Goal: Communication & Community: Ask a question

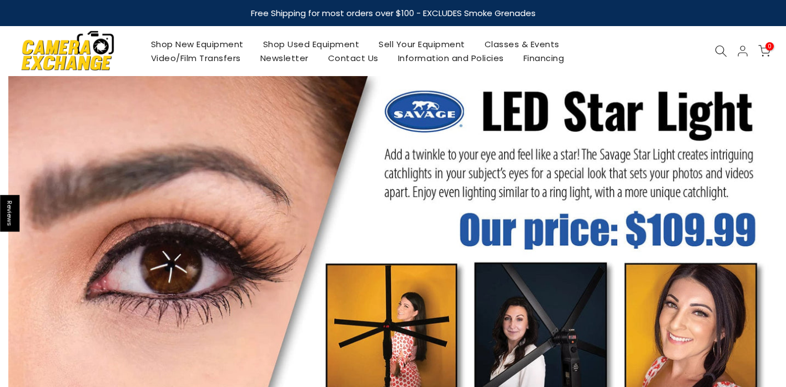
click at [350, 59] on link "Contact Us" at bounding box center [353, 58] width 70 height 14
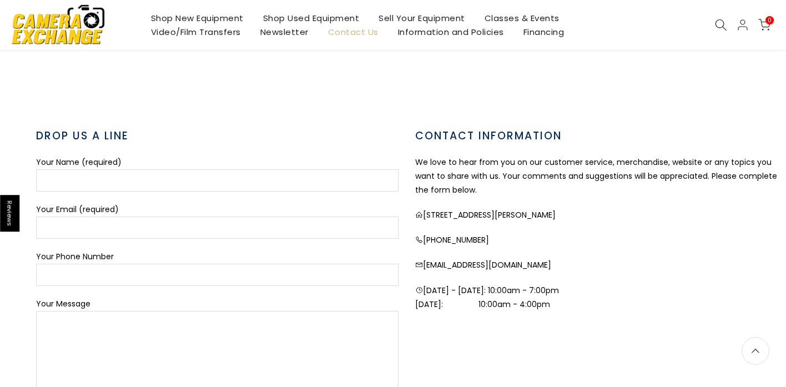
scroll to position [338, 0]
drag, startPoint x: 484, startPoint y: 238, endPoint x: 424, endPoint y: 240, distance: 60.0
click at [424, 240] on p "(248) 623 8990" at bounding box center [596, 239] width 363 height 14
click at [509, 244] on p "[PHONE_NUMBER]" at bounding box center [596, 239] width 363 height 14
click at [413, 241] on div "CONTACT INFORMATION We love to hear from you on our customer service, merchandi…" at bounding box center [596, 301] width 379 height 348
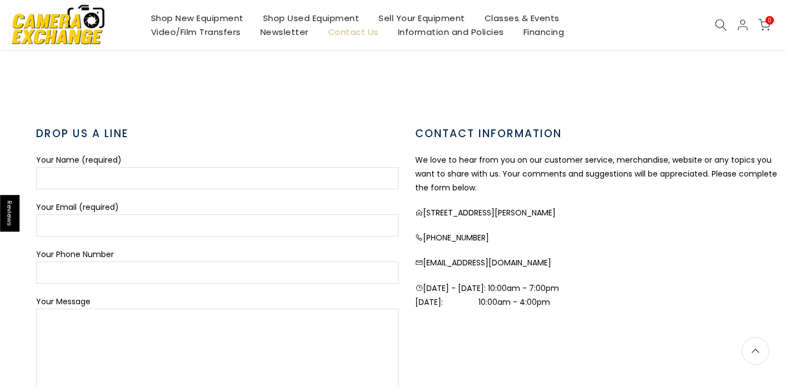
scroll to position [337, 0]
click at [423, 237] on p "[PHONE_NUMBER]" at bounding box center [596, 239] width 363 height 14
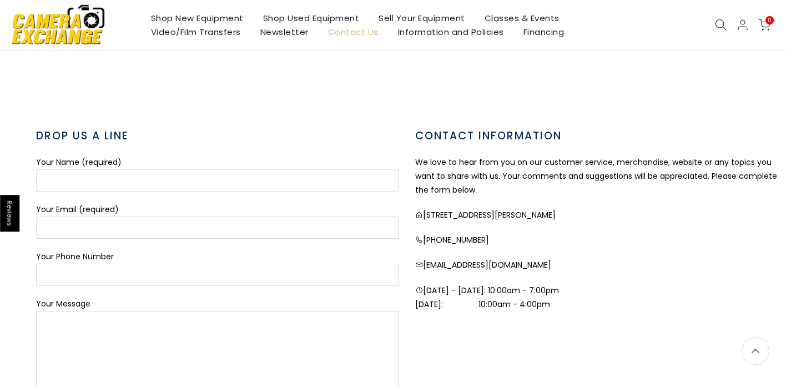
drag, startPoint x: 483, startPoint y: 239, endPoint x: 423, endPoint y: 243, distance: 59.5
click at [423, 243] on p "[PHONE_NUMBER]" at bounding box center [596, 240] width 363 height 14
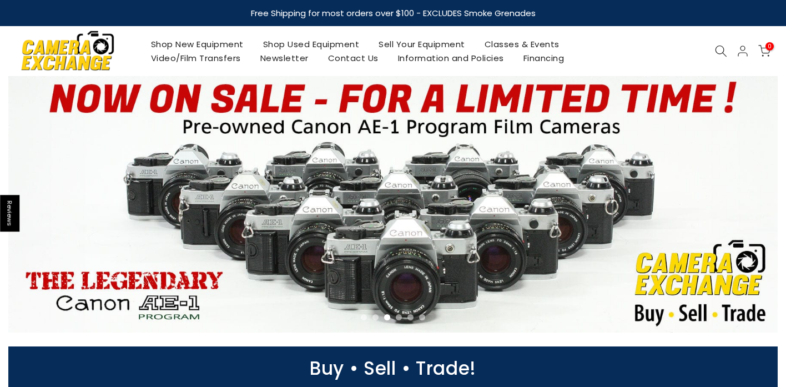
click at [347, 57] on link "Contact Us" at bounding box center [353, 58] width 70 height 14
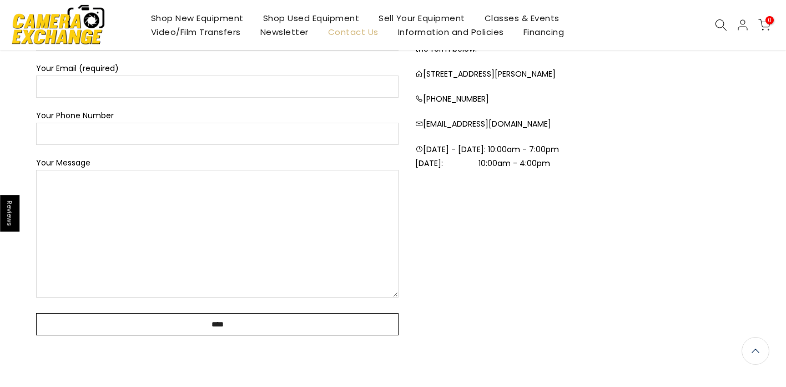
scroll to position [392, 0]
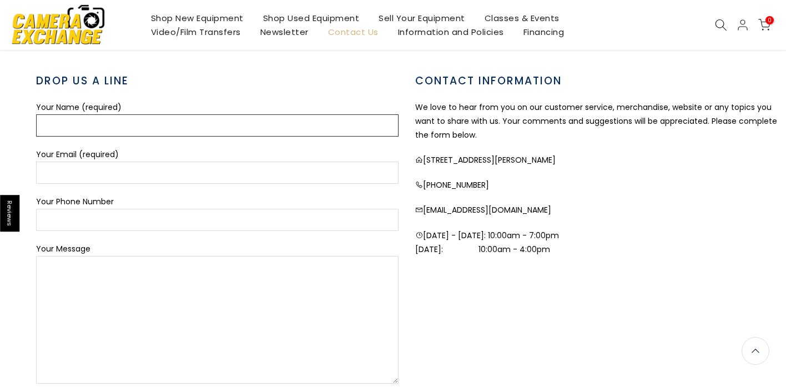
click at [121, 127] on input "Your Name (required)" at bounding box center [217, 125] width 363 height 22
click at [126, 127] on input "Your Name (required)" at bounding box center [217, 125] width 363 height 22
type input "**********"
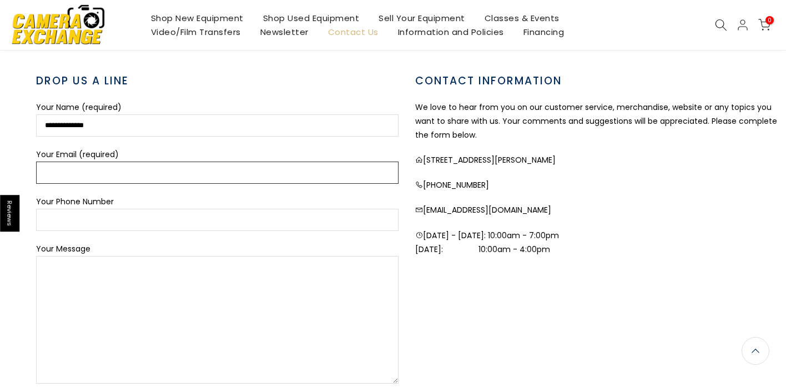
type input "**********"
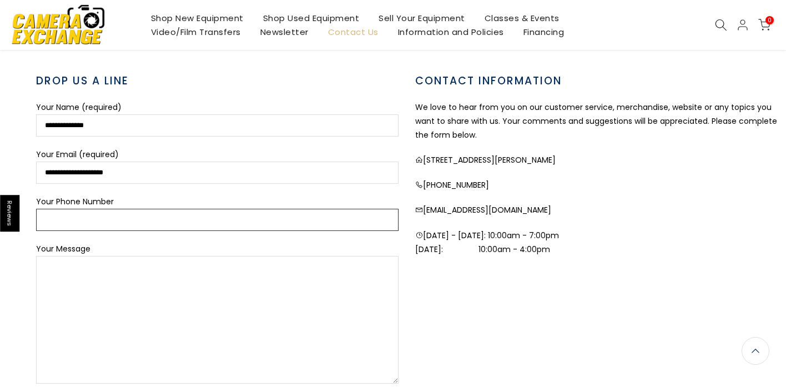
type input "**********"
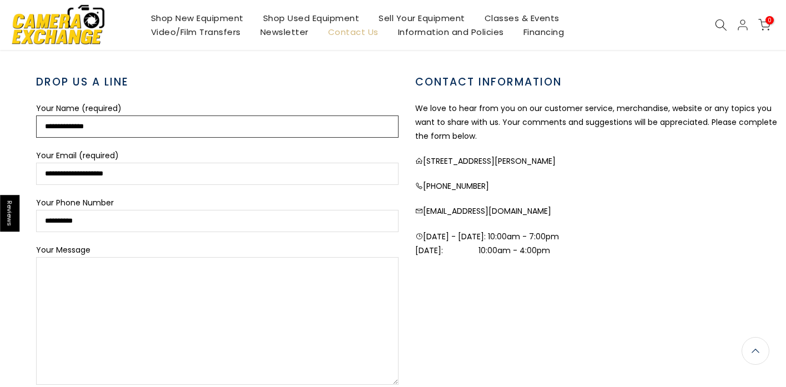
scroll to position [392, 0]
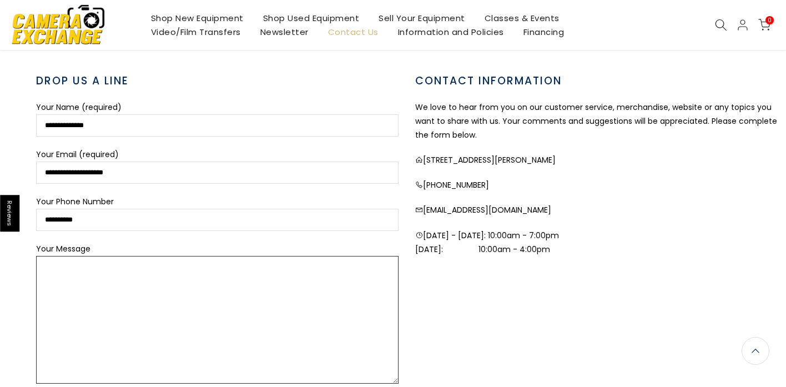
click at [69, 267] on textarea "Your Message" at bounding box center [217, 320] width 363 height 128
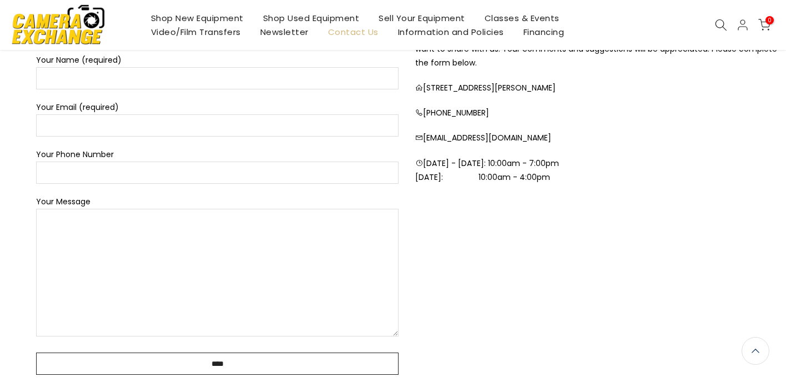
scroll to position [465, 0]
